Goal: Task Accomplishment & Management: Manage account settings

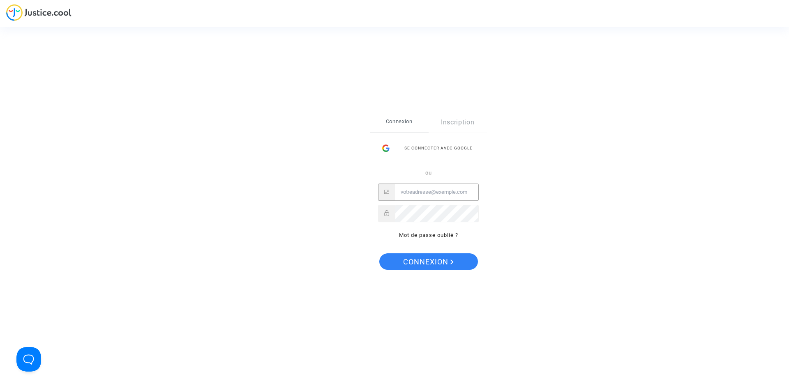
click at [414, 193] on input "Email" at bounding box center [436, 192] width 83 height 16
click at [310, 216] on div "Se connecter Connexion Inscription Se connecter avec Google ou Mot de passe oub…" at bounding box center [394, 194] width 789 height 388
click at [399, 187] on input "Email" at bounding box center [436, 192] width 83 height 16
click at [432, 151] on div "Se connecter avec Google" at bounding box center [428, 148] width 101 height 16
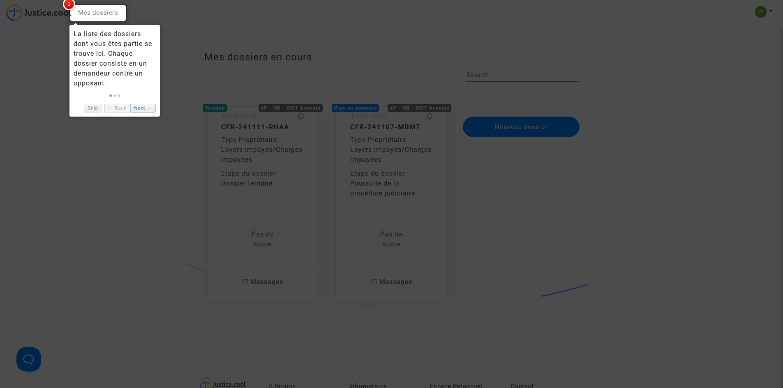
click at [143, 108] on link "Next →" at bounding box center [142, 108] width 25 height 9
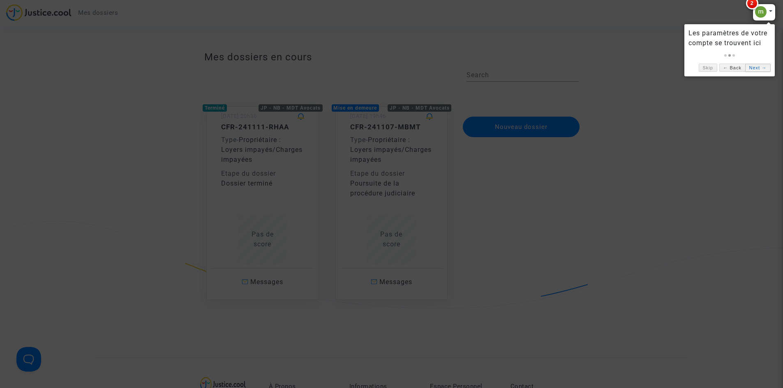
click at [761, 65] on link "Next →" at bounding box center [757, 68] width 25 height 9
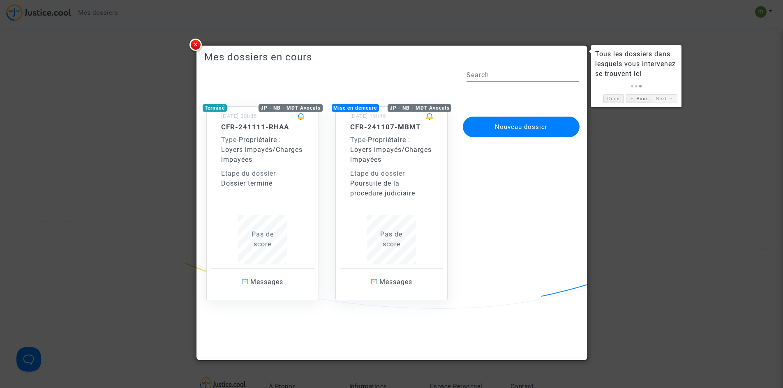
click at [409, 184] on div "Poursuite de la procédure judiciaire" at bounding box center [391, 189] width 83 height 20
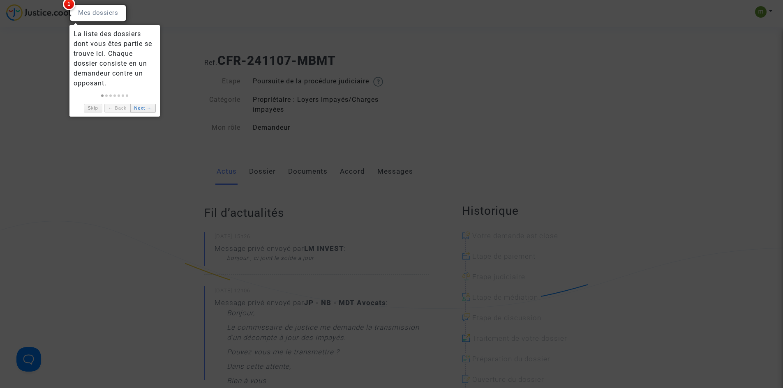
click at [143, 108] on link "Next →" at bounding box center [142, 108] width 25 height 9
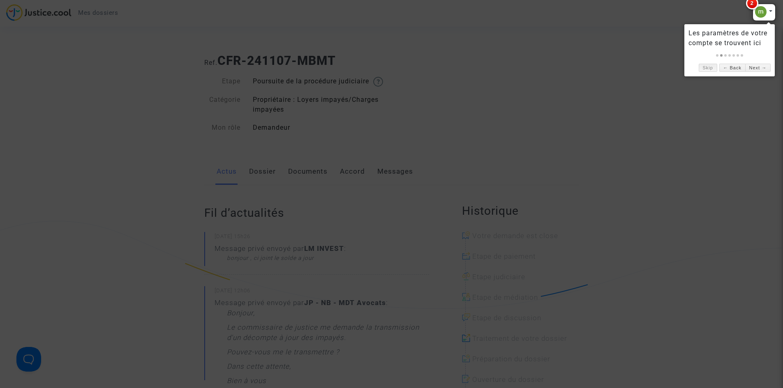
click at [703, 69] on link "Skip" at bounding box center [707, 68] width 18 height 9
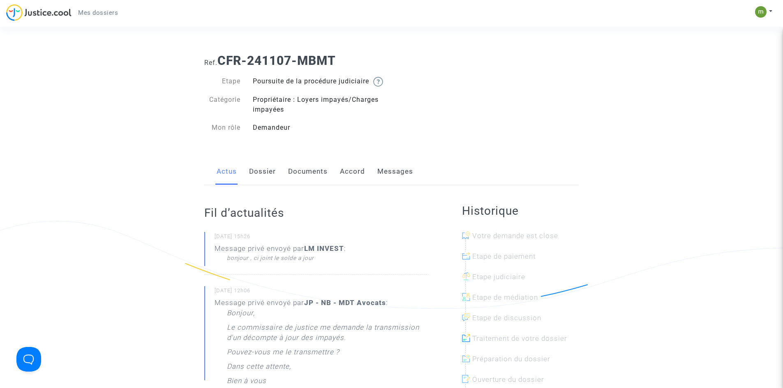
click at [269, 182] on link "Dossier" at bounding box center [262, 171] width 27 height 27
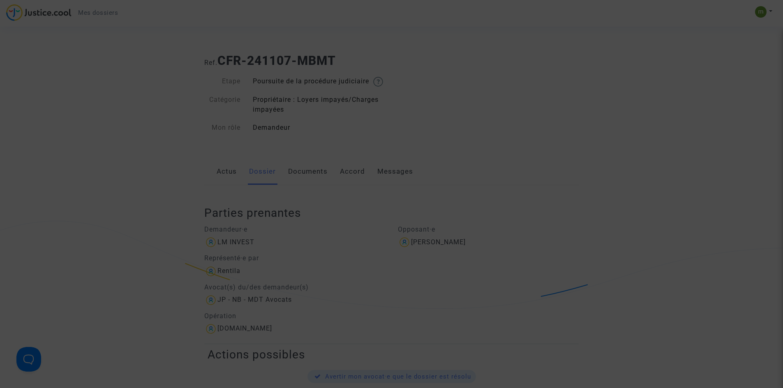
click at [225, 183] on div at bounding box center [391, 194] width 783 height 388
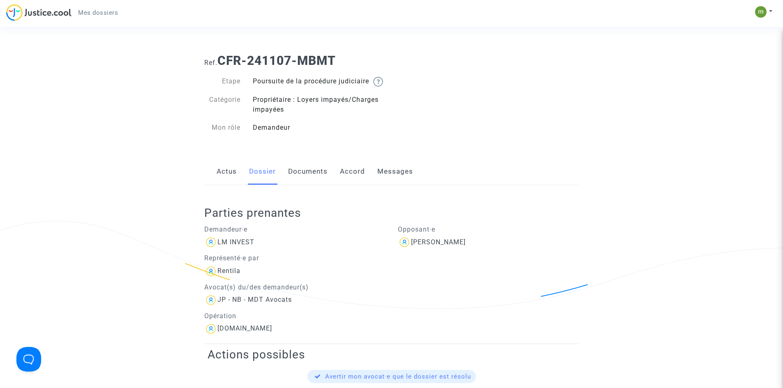
click at [225, 183] on link "Actus" at bounding box center [226, 171] width 20 height 27
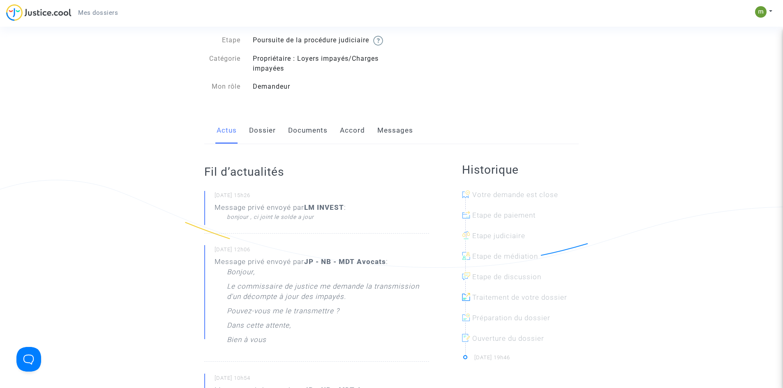
scroll to position [82, 0]
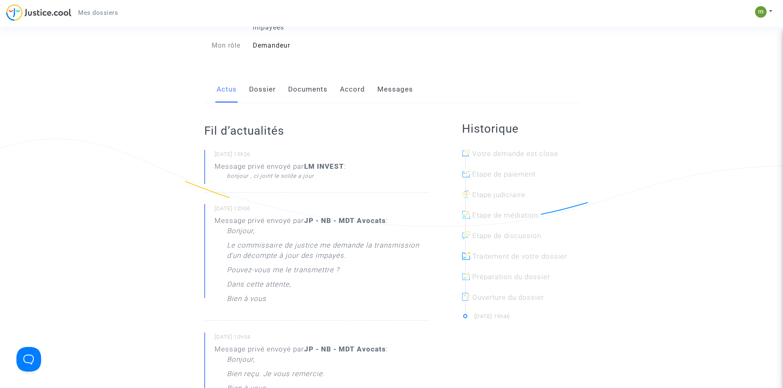
click at [258, 103] on link "Dossier" at bounding box center [262, 89] width 27 height 27
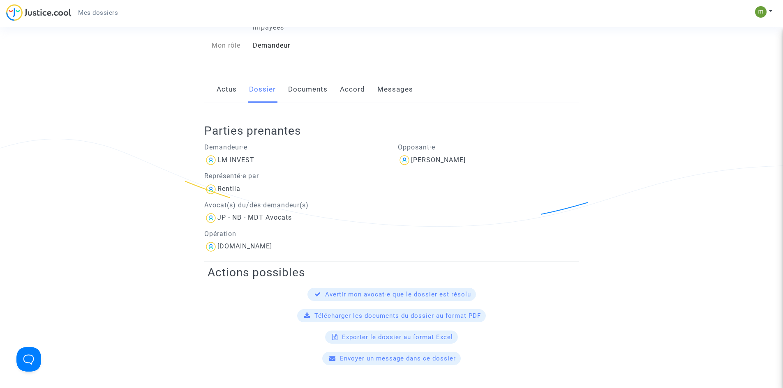
click at [295, 100] on link "Documents" at bounding box center [307, 89] width 39 height 27
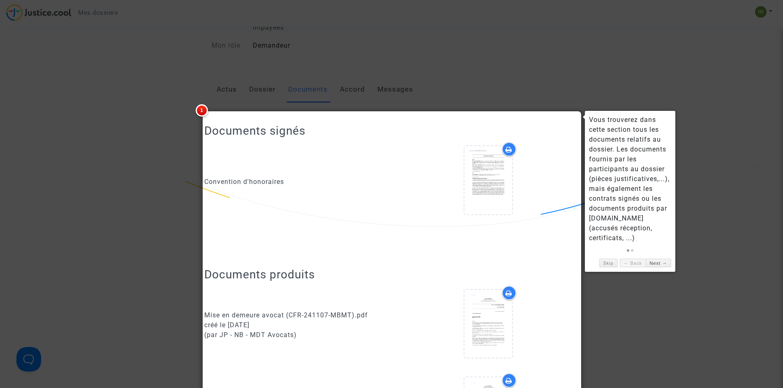
click at [459, 84] on div at bounding box center [391, 194] width 783 height 388
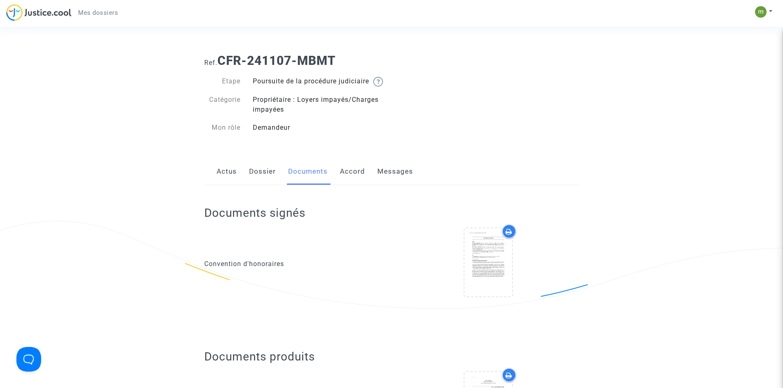
click at [355, 181] on link "Accord" at bounding box center [352, 171] width 25 height 27
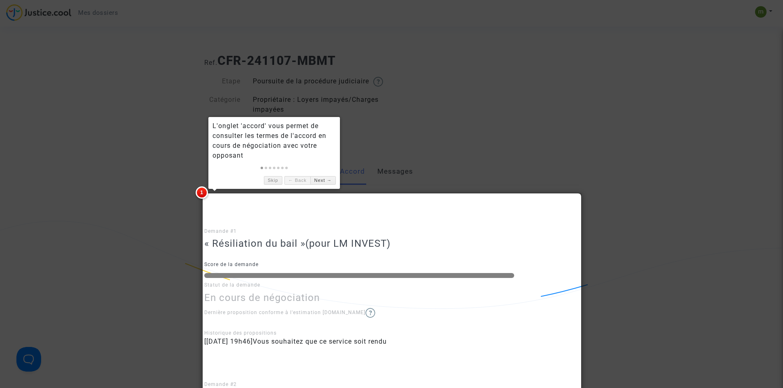
click at [186, 193] on div at bounding box center [391, 194] width 783 height 388
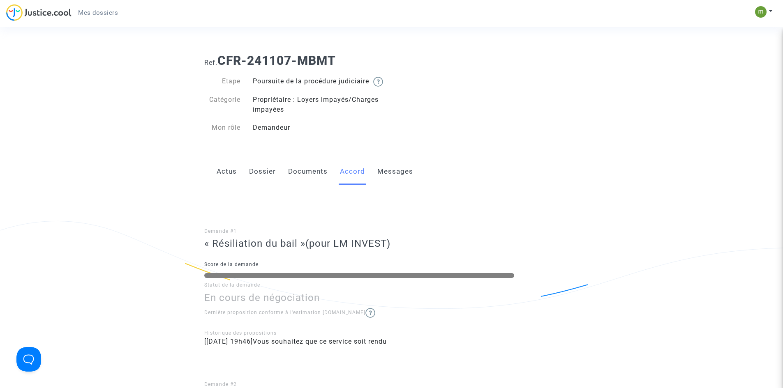
click at [383, 175] on link "Messages" at bounding box center [395, 171] width 36 height 27
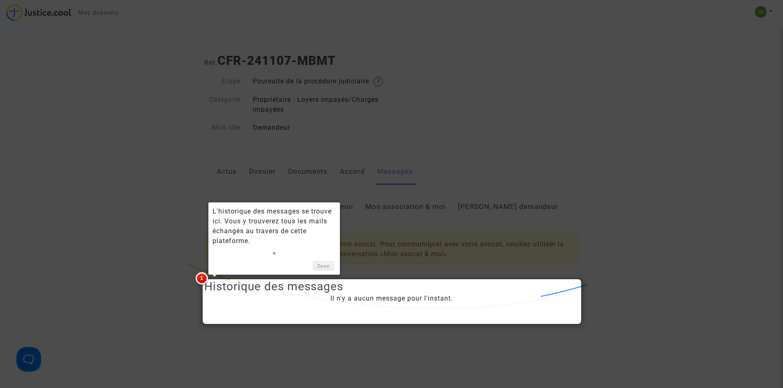
click at [178, 290] on div at bounding box center [391, 194] width 783 height 388
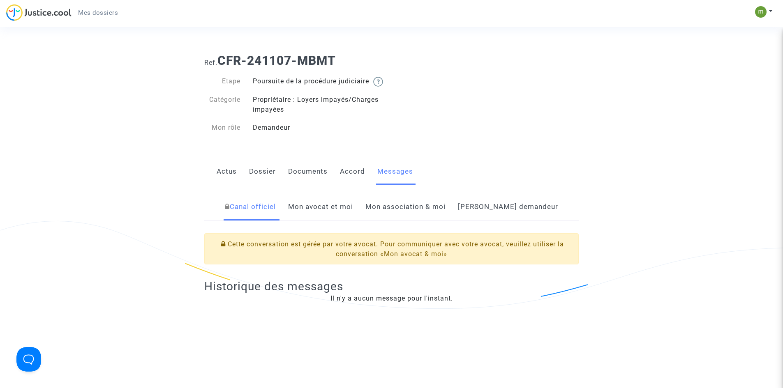
click at [331, 208] on link "Mon avocat et moi" at bounding box center [320, 206] width 65 height 27
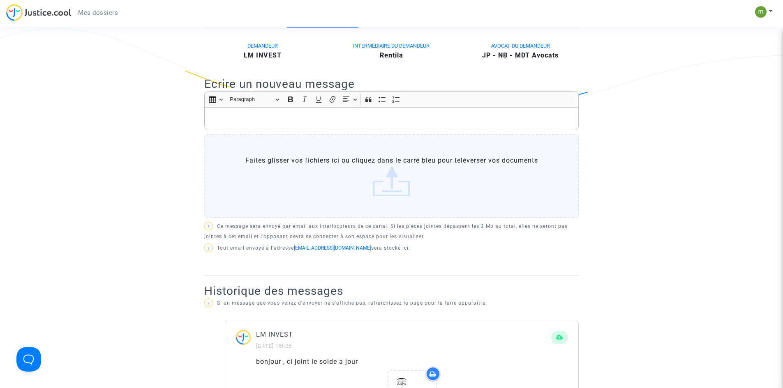
scroll to position [123, 0]
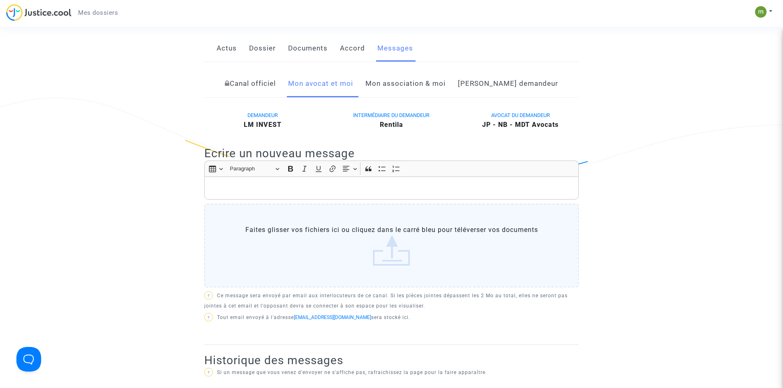
click at [437, 96] on link "Mon association & moi" at bounding box center [405, 83] width 80 height 27
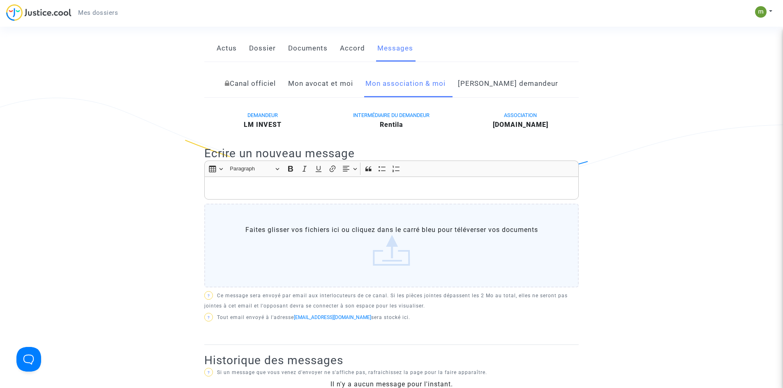
click at [274, 97] on link "Canal officiel" at bounding box center [250, 83] width 51 height 27
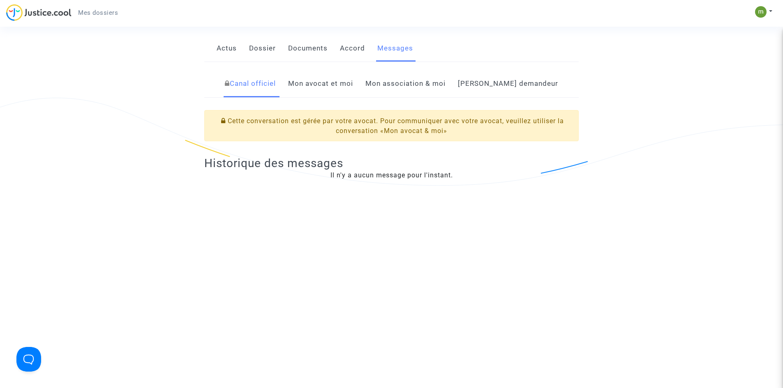
click at [326, 93] on link "Mon avocat et moi" at bounding box center [320, 83] width 65 height 27
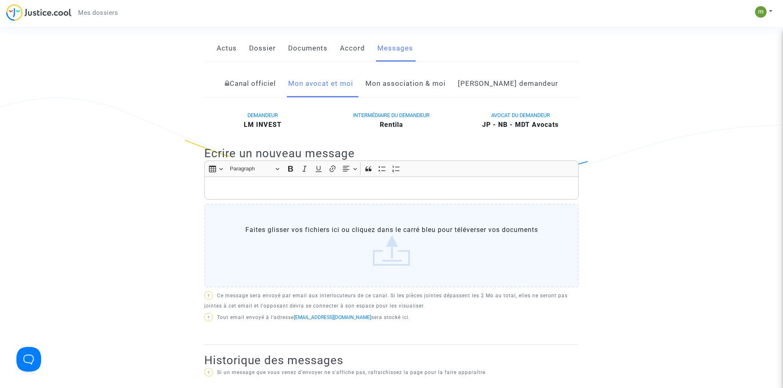
click at [486, 92] on link "Côté demandeur" at bounding box center [508, 83] width 100 height 27
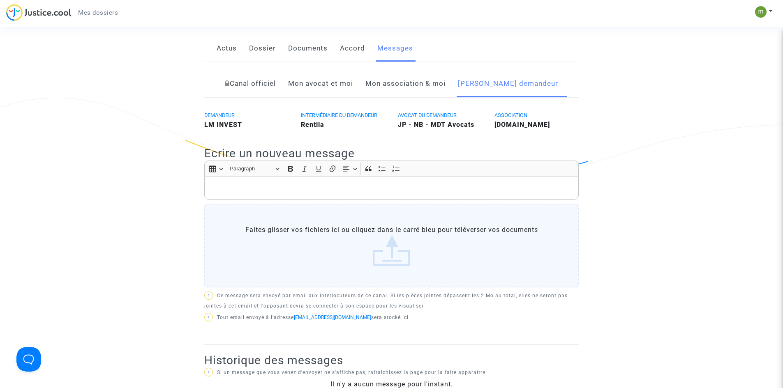
click at [442, 91] on link "Mon association & moi" at bounding box center [405, 83] width 80 height 27
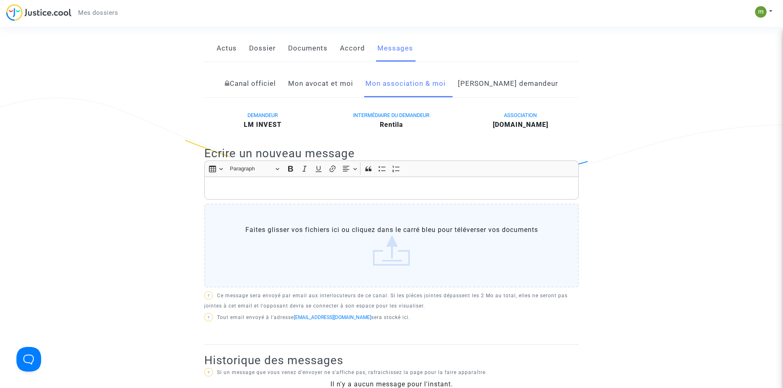
click at [334, 88] on link "Mon avocat et moi" at bounding box center [320, 83] width 65 height 27
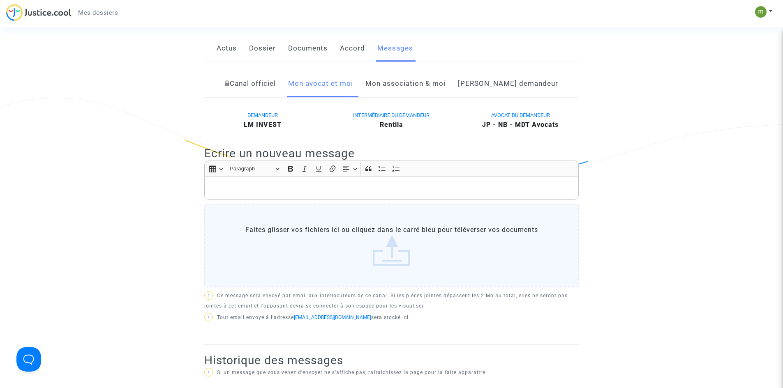
click at [413, 90] on link "Mon association & moi" at bounding box center [405, 83] width 80 height 27
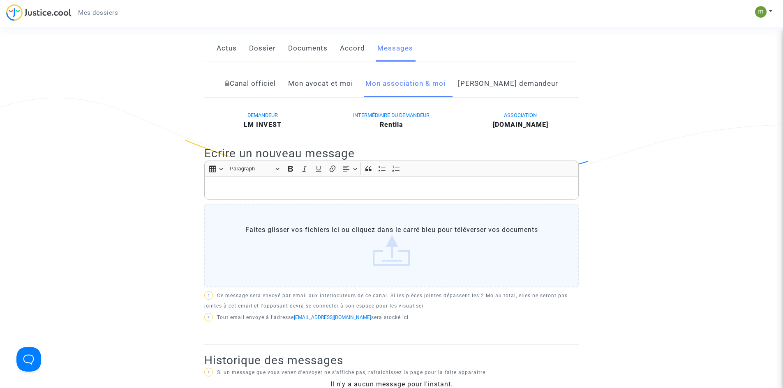
click at [320, 92] on link "Mon avocat et moi" at bounding box center [320, 83] width 65 height 27
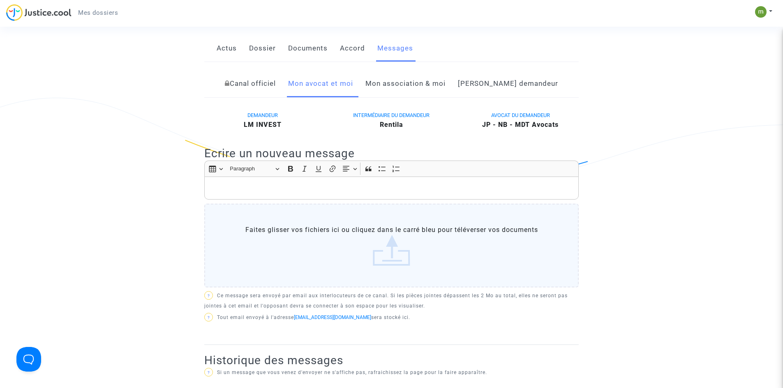
click at [496, 95] on link "Côté demandeur" at bounding box center [508, 83] width 100 height 27
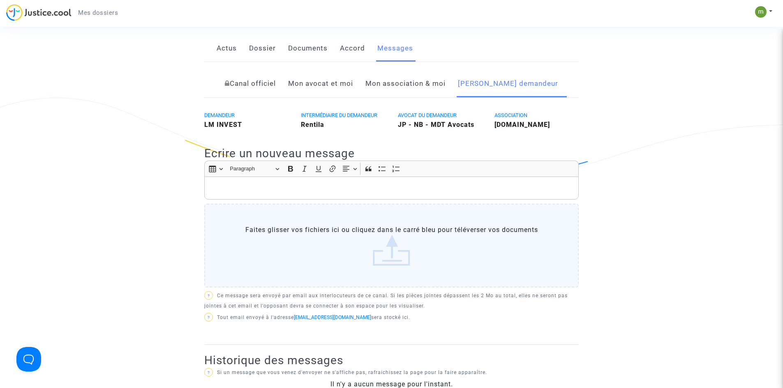
click at [445, 97] on link "Mon association & moi" at bounding box center [405, 83] width 80 height 27
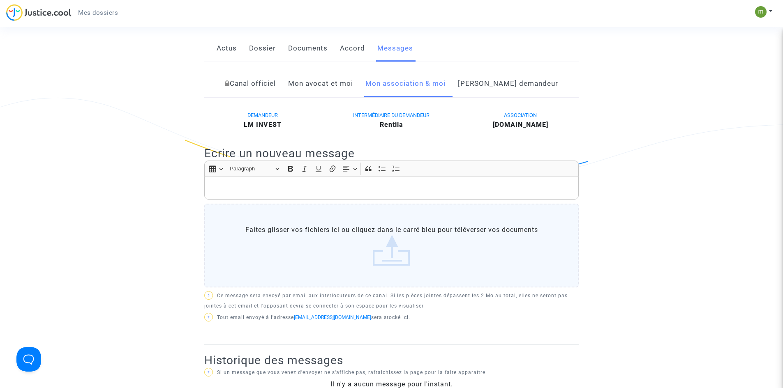
click at [354, 56] on link "Accord" at bounding box center [352, 48] width 25 height 27
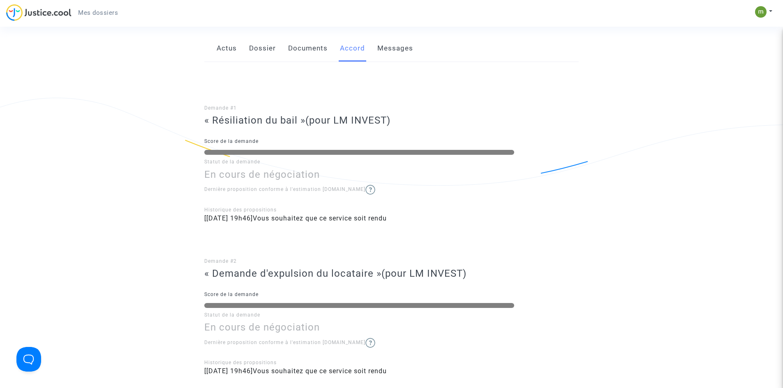
click at [266, 61] on link "Dossier" at bounding box center [262, 48] width 27 height 27
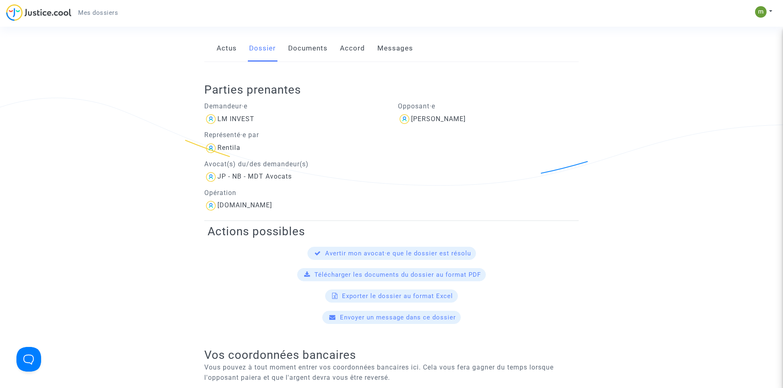
click at [233, 56] on link "Actus" at bounding box center [226, 48] width 20 height 27
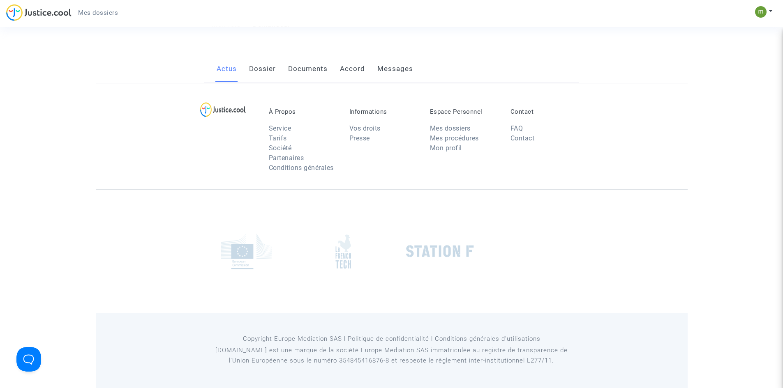
scroll to position [123, 0]
